Goal: Task Accomplishment & Management: Manage account settings

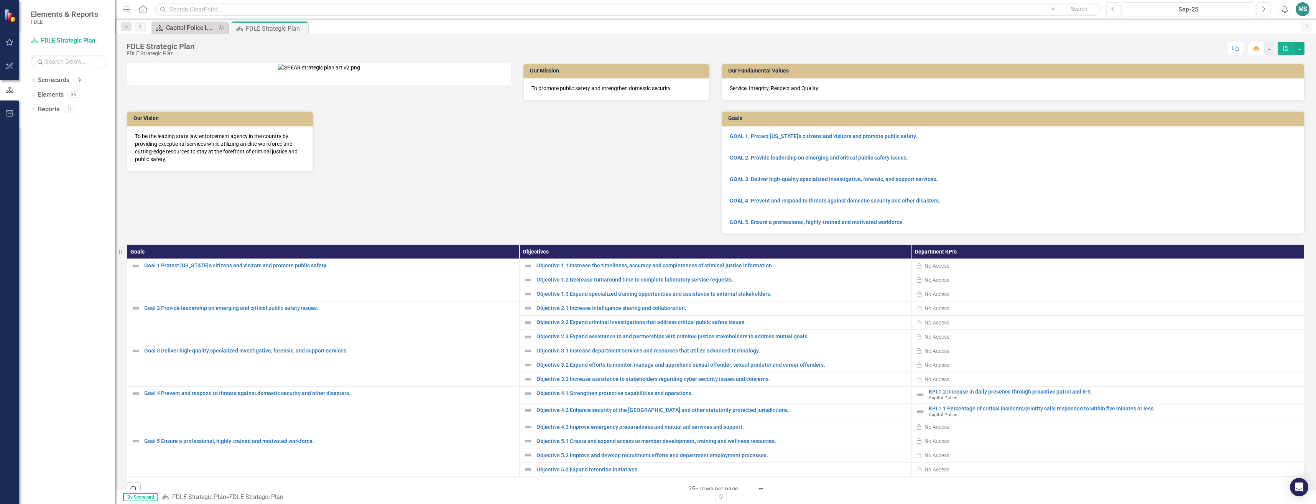
click at [199, 25] on div "Capitol Police Landing" at bounding box center [191, 28] width 51 height 10
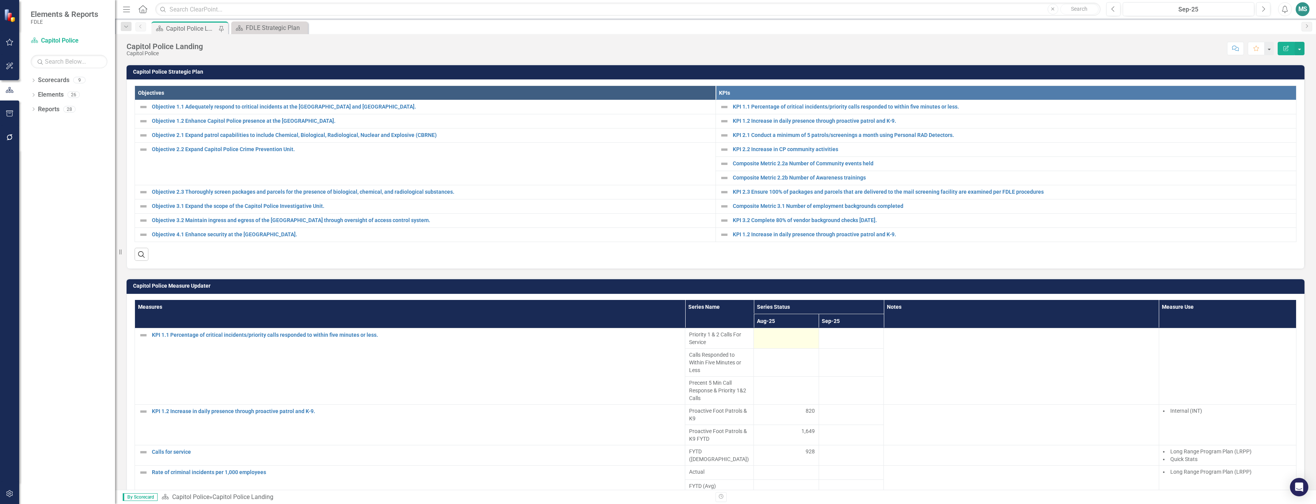
scroll to position [268, 0]
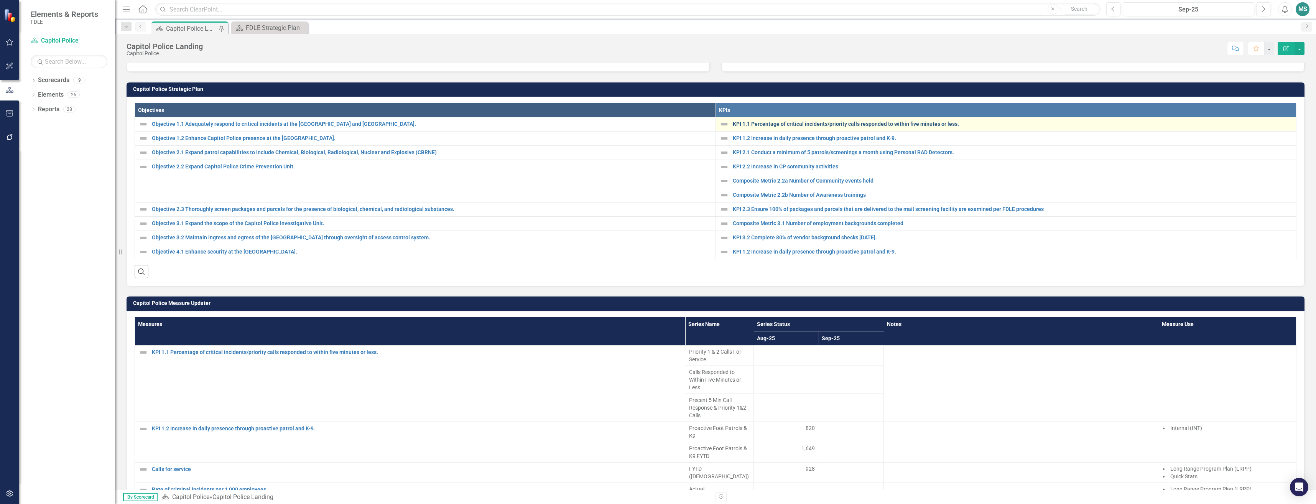
click at [763, 126] on link "KPI 1.1 Percentage of critical incidents/priority calls responded to within fiv…" at bounding box center [1013, 124] width 560 height 6
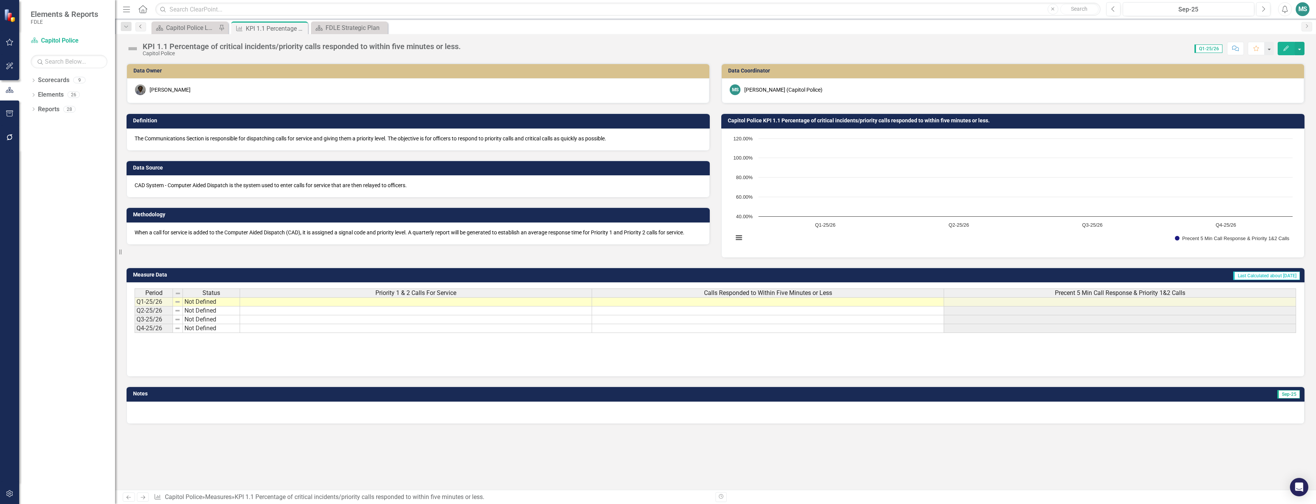
click at [139, 24] on icon "Previous" at bounding box center [141, 26] width 6 height 5
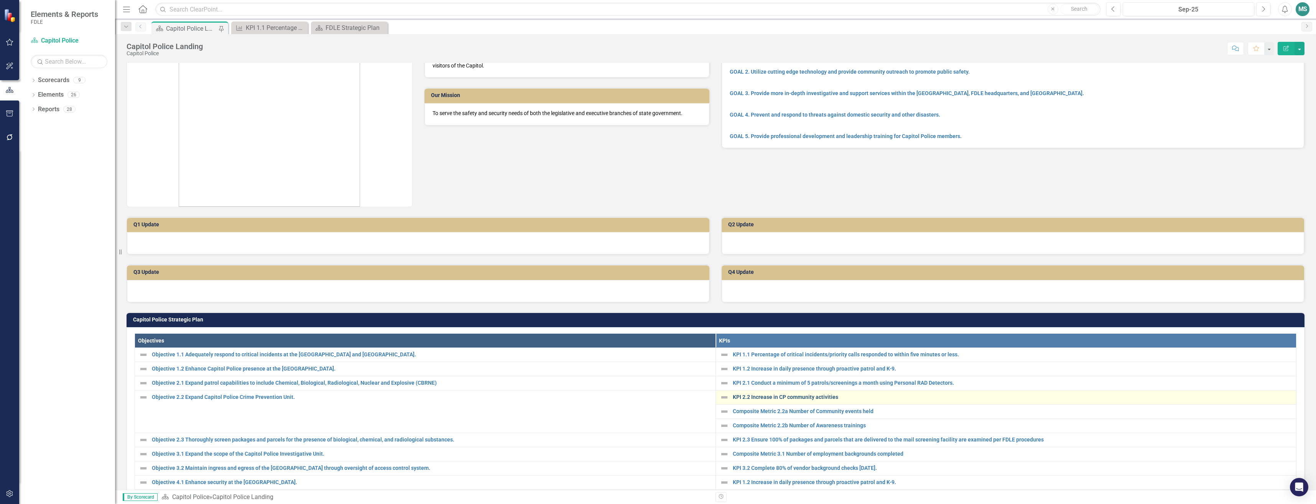
scroll to position [38, 0]
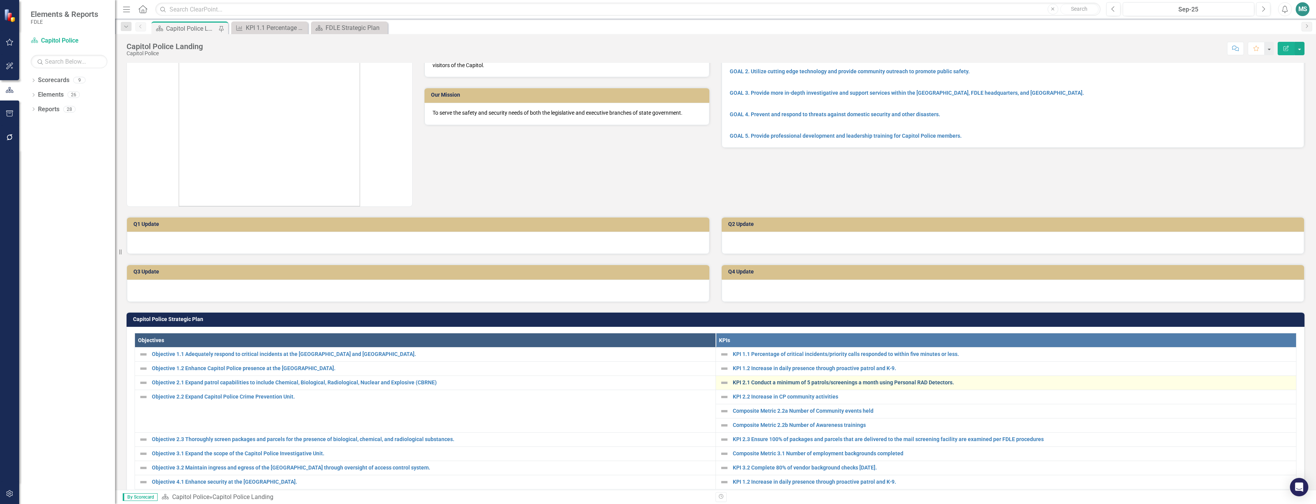
click at [790, 380] on link "KPI 2.1 Conduct a minimum of 5 patrols/screenings a month using Personal RAD De…" at bounding box center [1013, 383] width 560 height 6
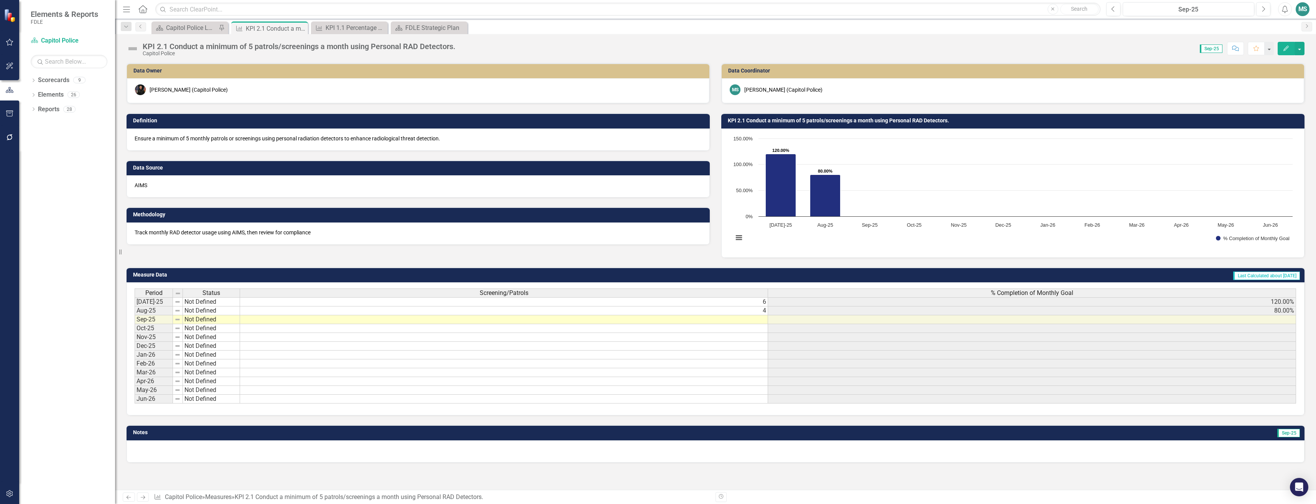
click at [582, 321] on td at bounding box center [504, 319] width 528 height 9
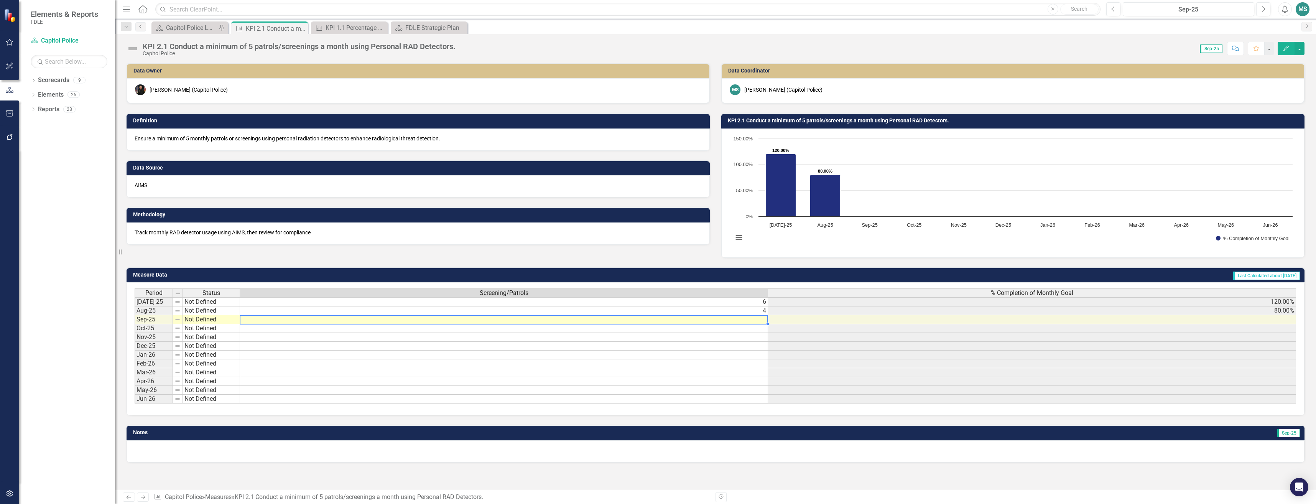
click at [582, 321] on td at bounding box center [504, 319] width 528 height 9
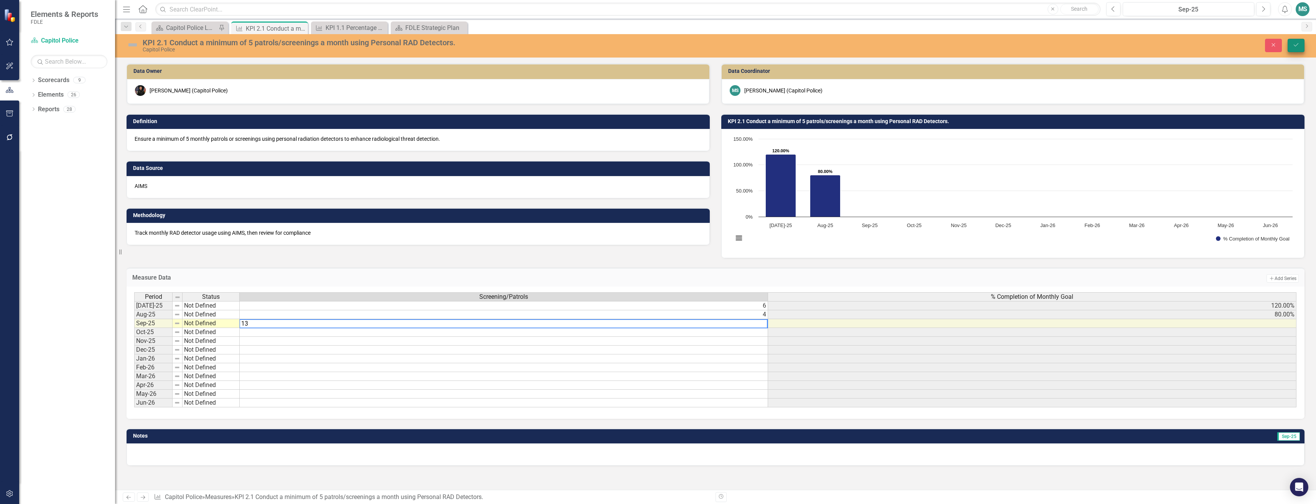
type textarea "13"
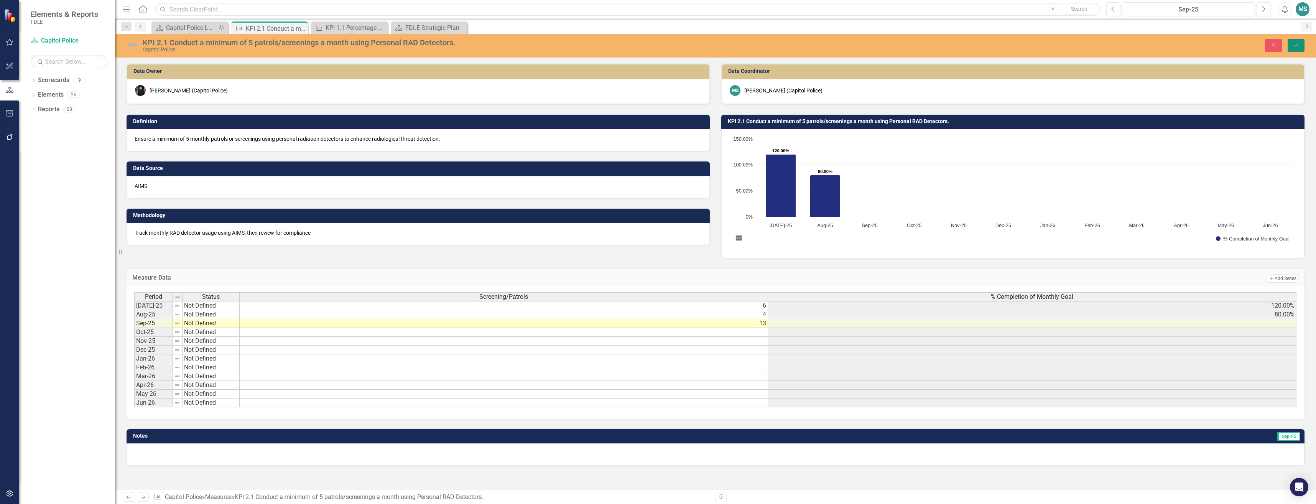
click at [1291, 46] on button "Save" at bounding box center [1296, 45] width 17 height 13
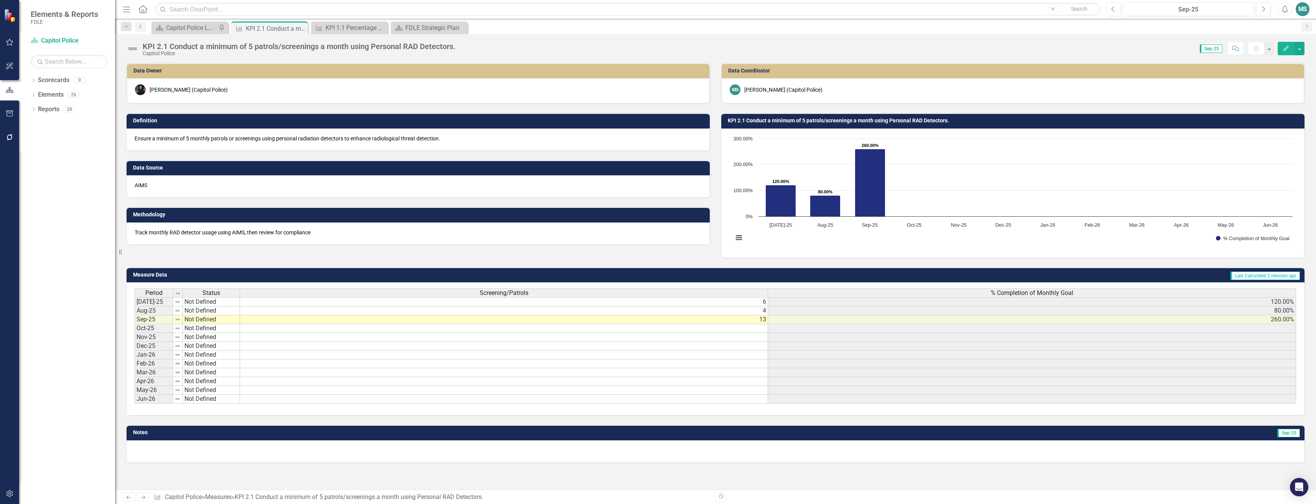
click at [143, 31] on link "Previous" at bounding box center [140, 26] width 11 height 9
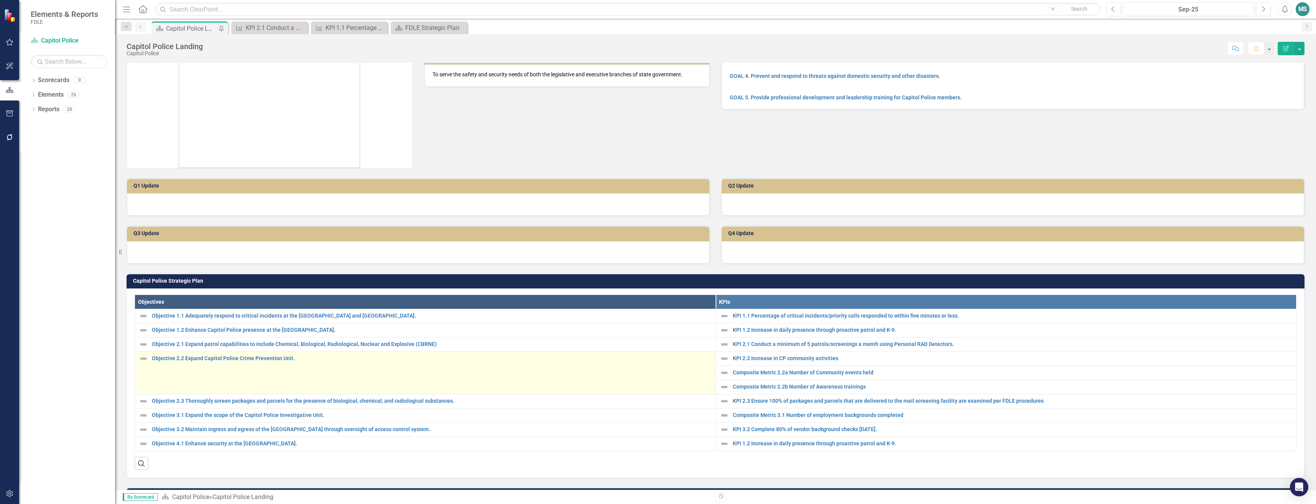
scroll to position [115, 0]
